Goal: Find specific fact: Find specific fact

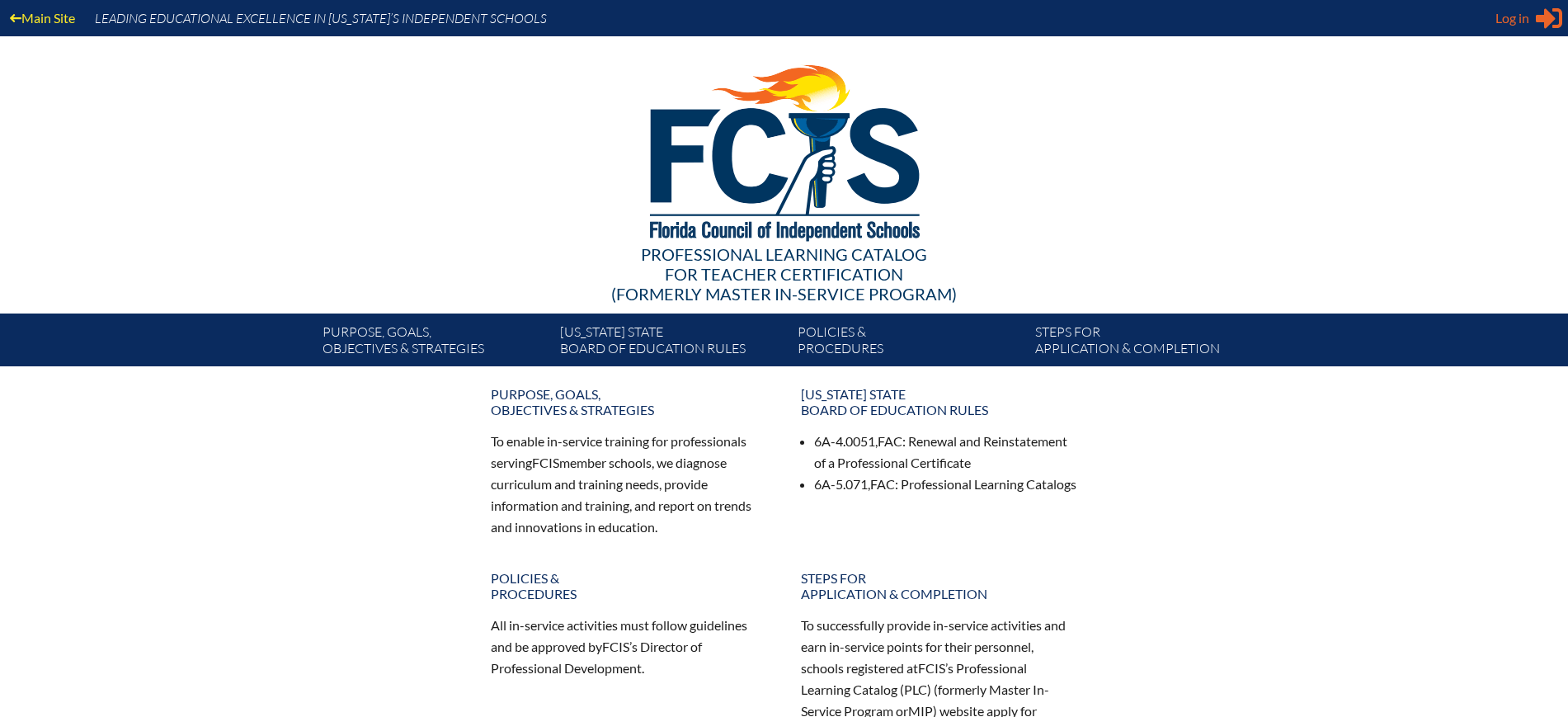
type input "[EMAIL_ADDRESS][DOMAIN_NAME]"
click at [1531, 28] on div "Log in Close Sign in or register" at bounding box center [1529, 18] width 67 height 27
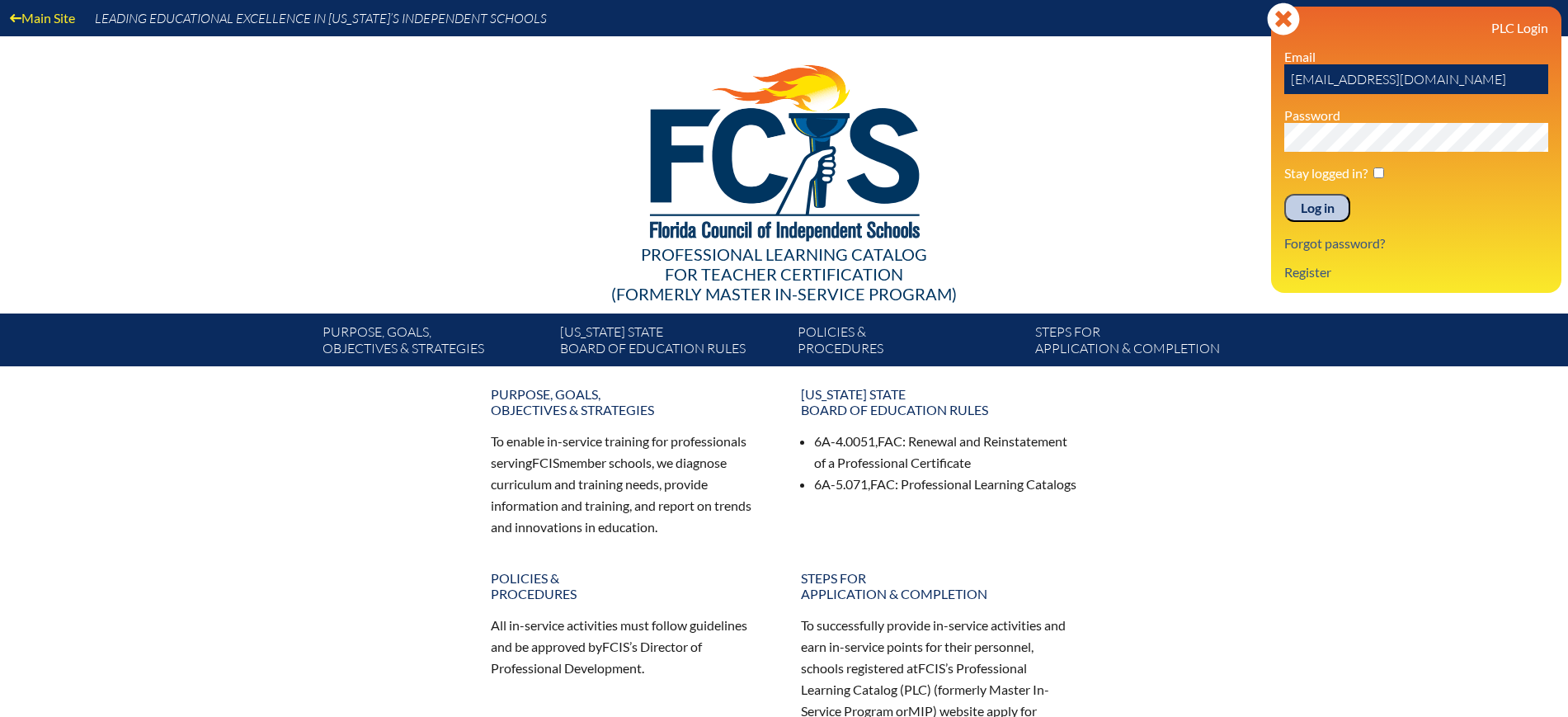
click at [1328, 209] on input "Log in" at bounding box center [1317, 207] width 66 height 28
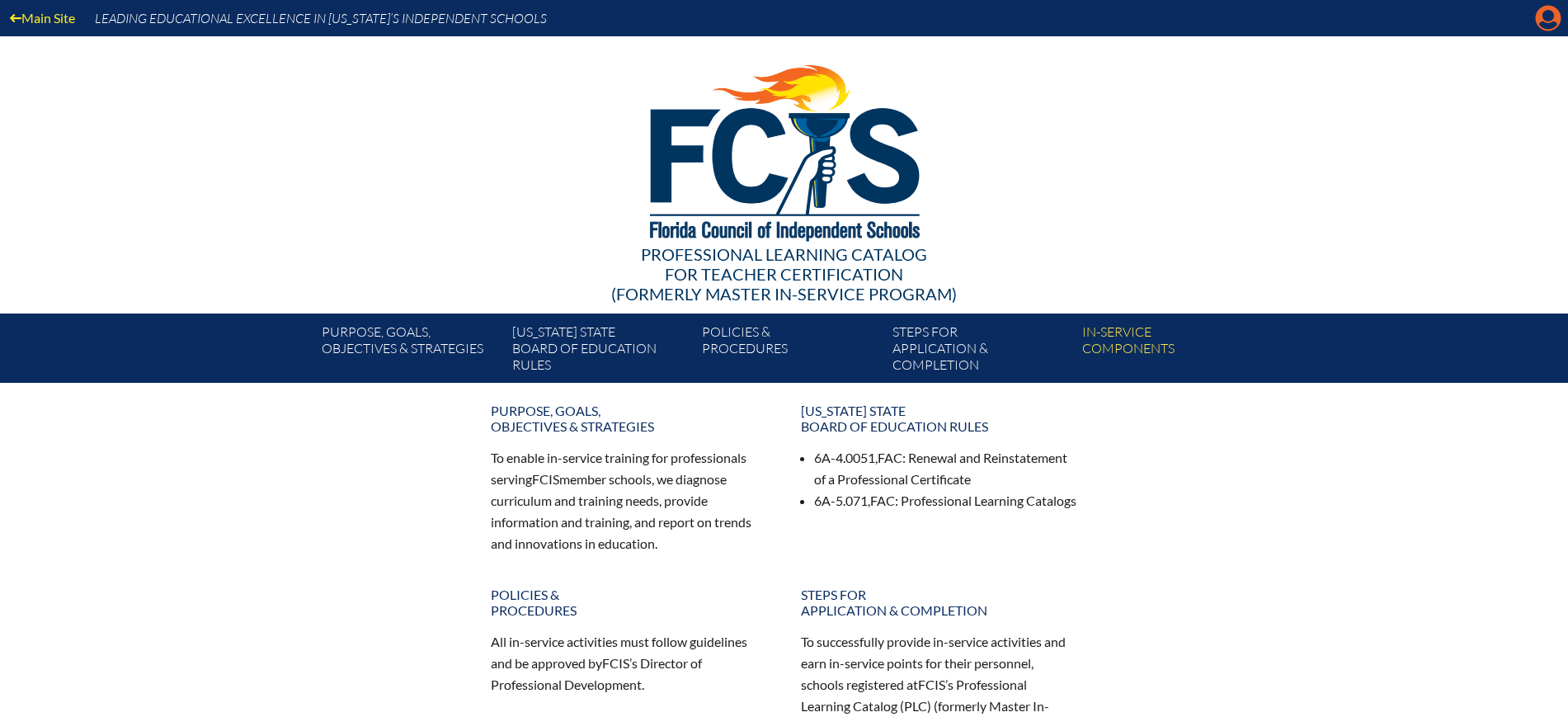
click at [1546, 13] on icon "Manage Account" at bounding box center [1547, 18] width 27 height 27
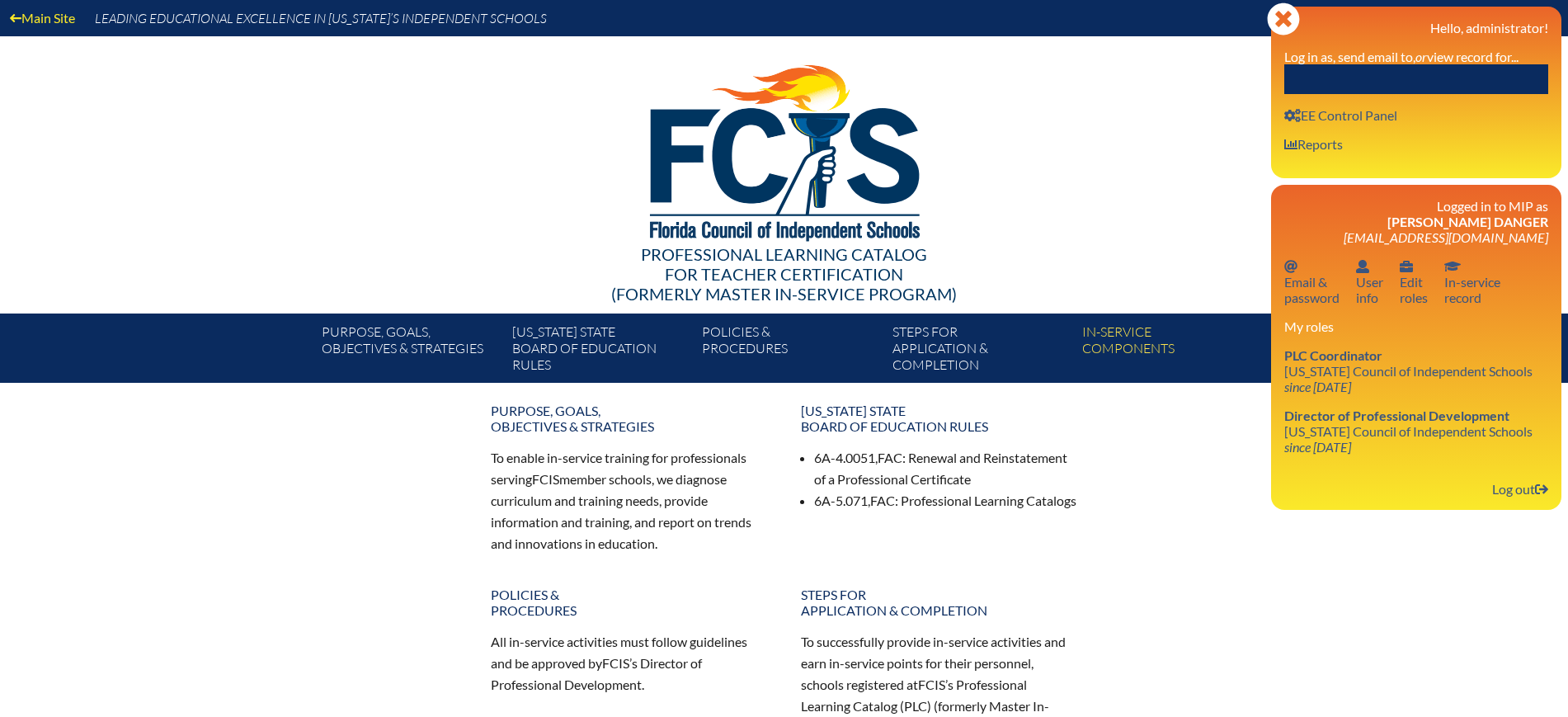
click at [1437, 83] on input "text" at bounding box center [1416, 79] width 264 height 30
paste input "[PERSON_NAME]"
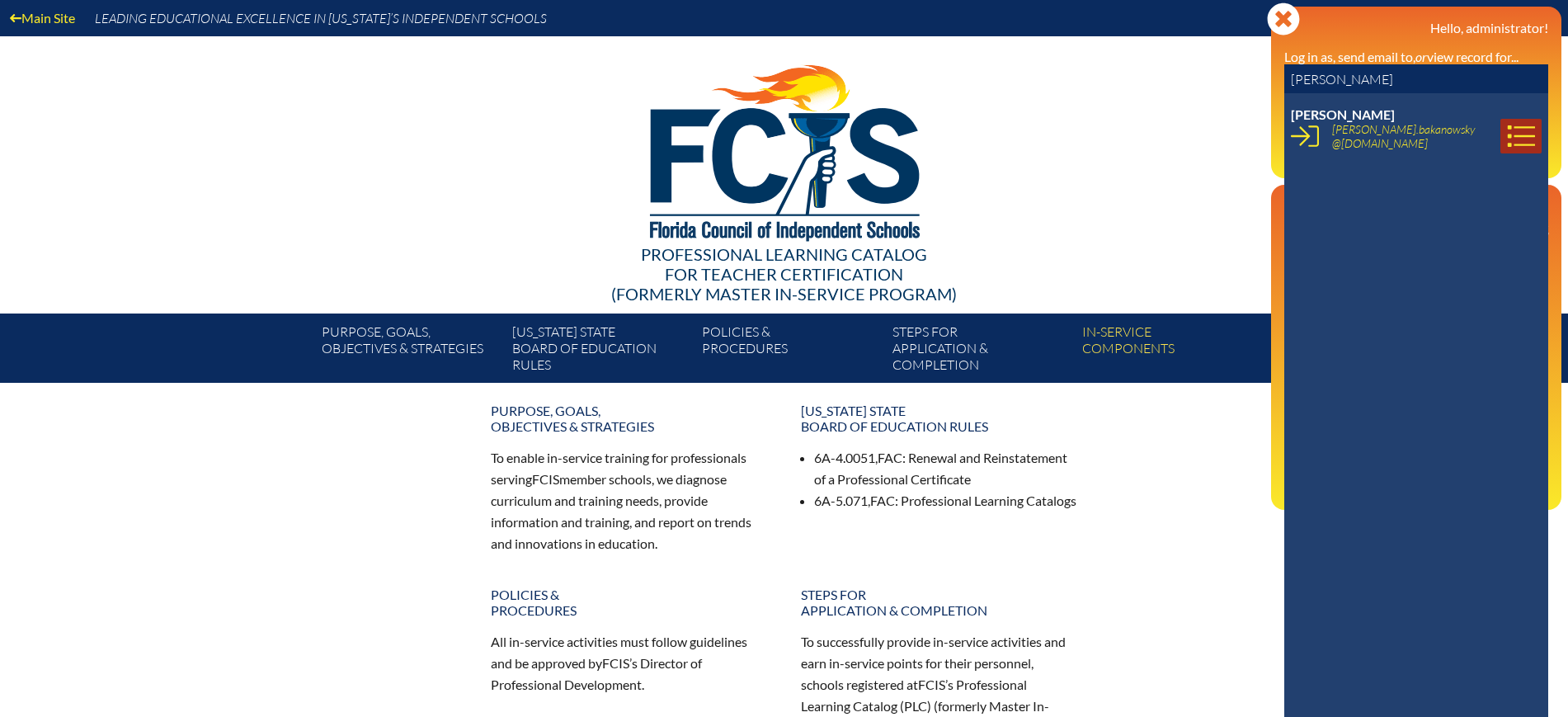
type input "[PERSON_NAME]"
click at [1507, 138] on icon at bounding box center [1521, 136] width 28 height 28
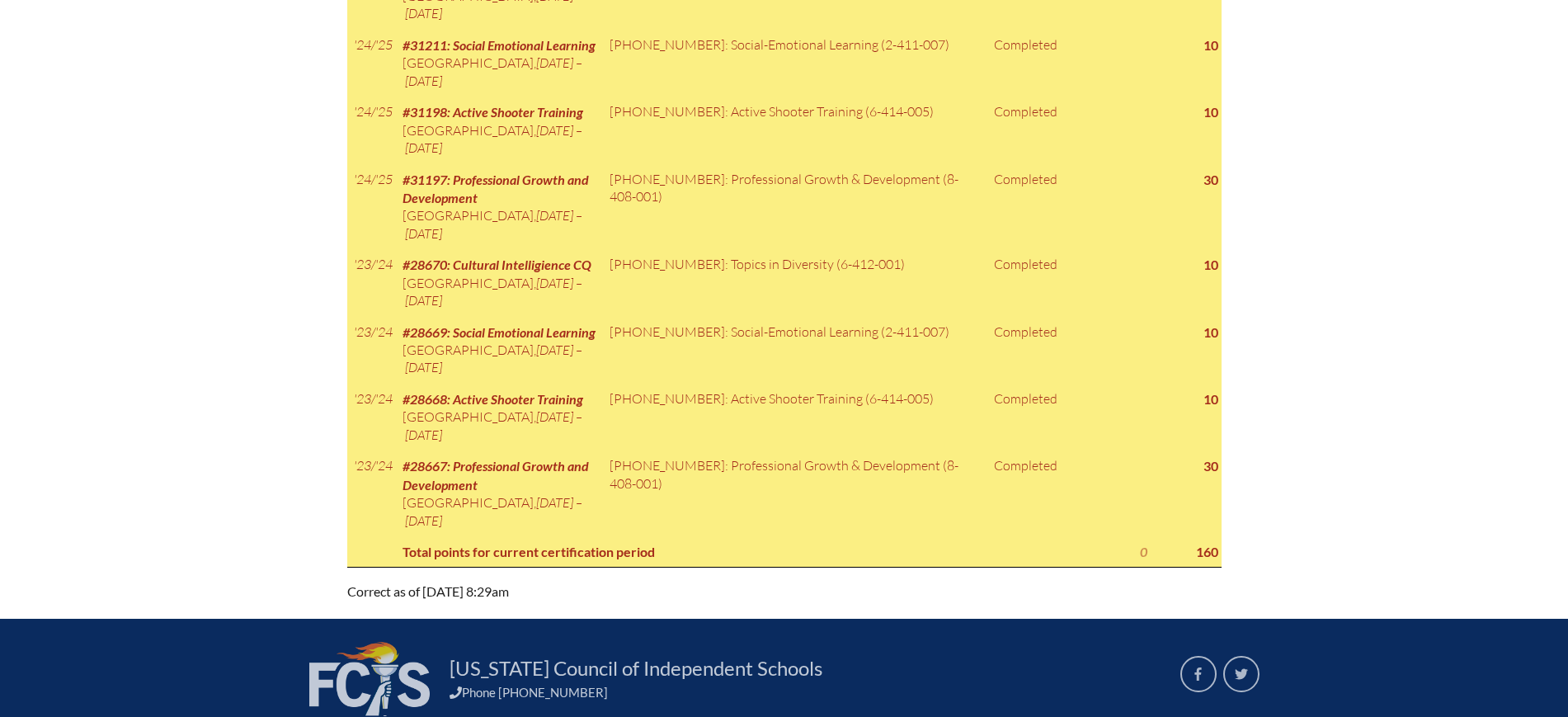
scroll to position [618, 0]
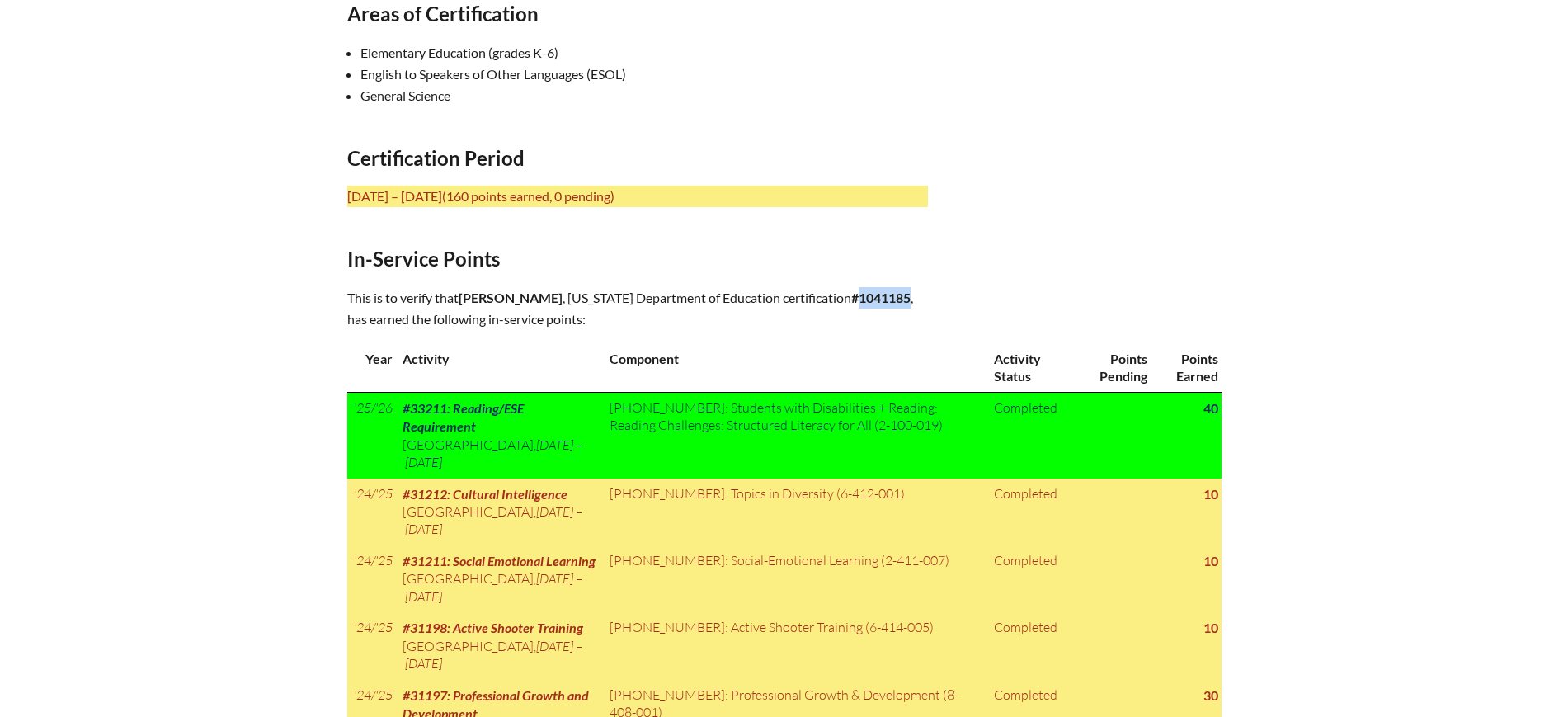
drag, startPoint x: 673, startPoint y: 317, endPoint x: 618, endPoint y: 318, distance: 55.0
click at [618, 318] on p "This is to verify that [PERSON_NAME] , [US_STATE] Department of Education certi…" at bounding box center [638, 308] width 581 height 42
copy b "1041185"
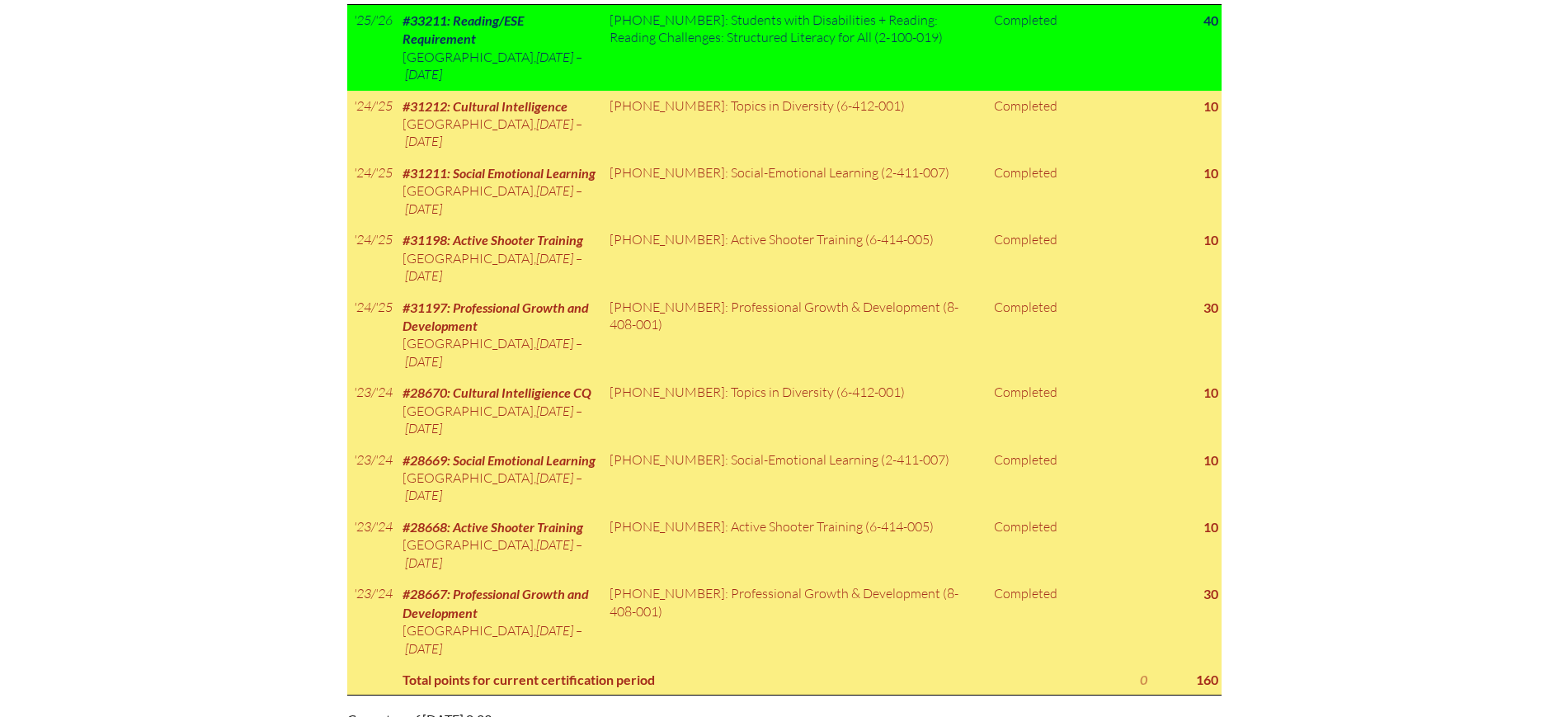
scroll to position [928, 0]
